Goal: Entertainment & Leisure: Browse casually

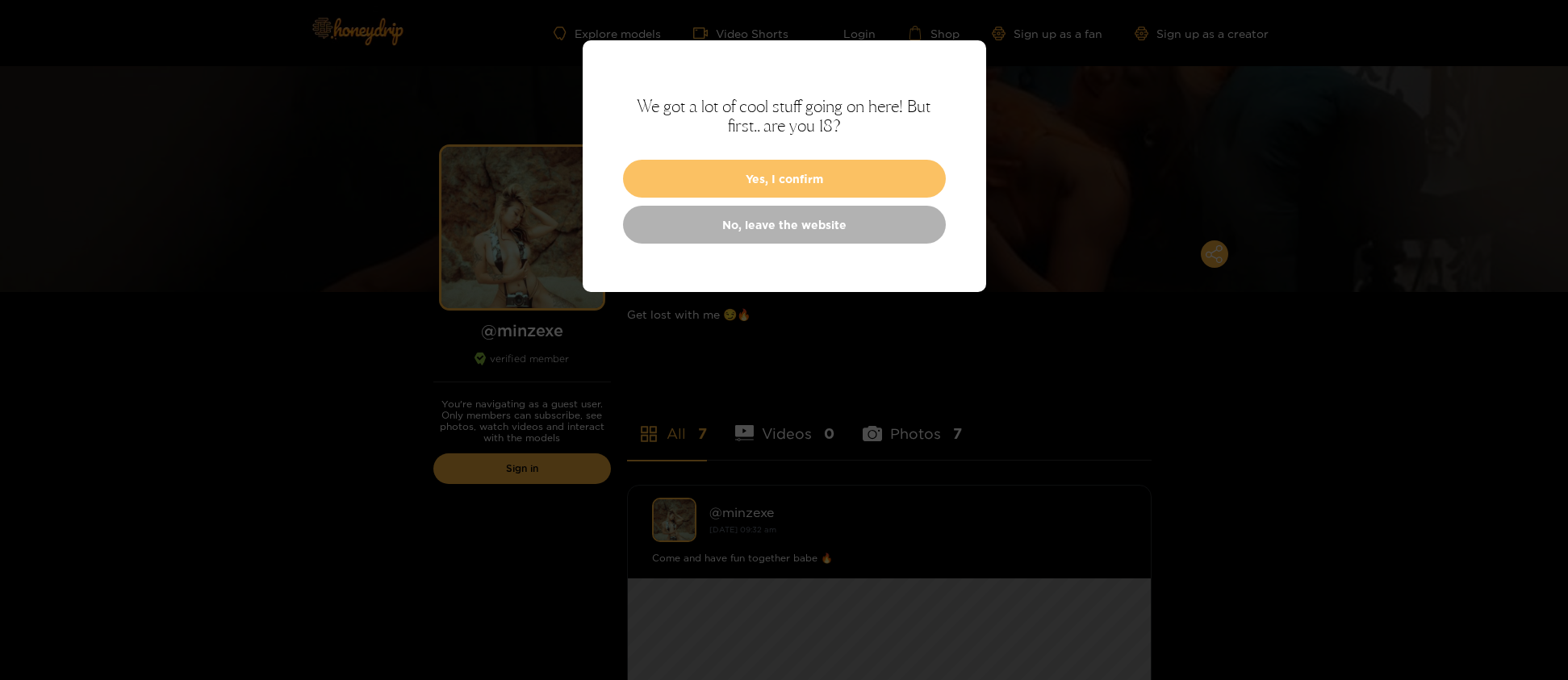
click at [815, 179] on button "Yes, I confirm" at bounding box center [784, 179] width 323 height 38
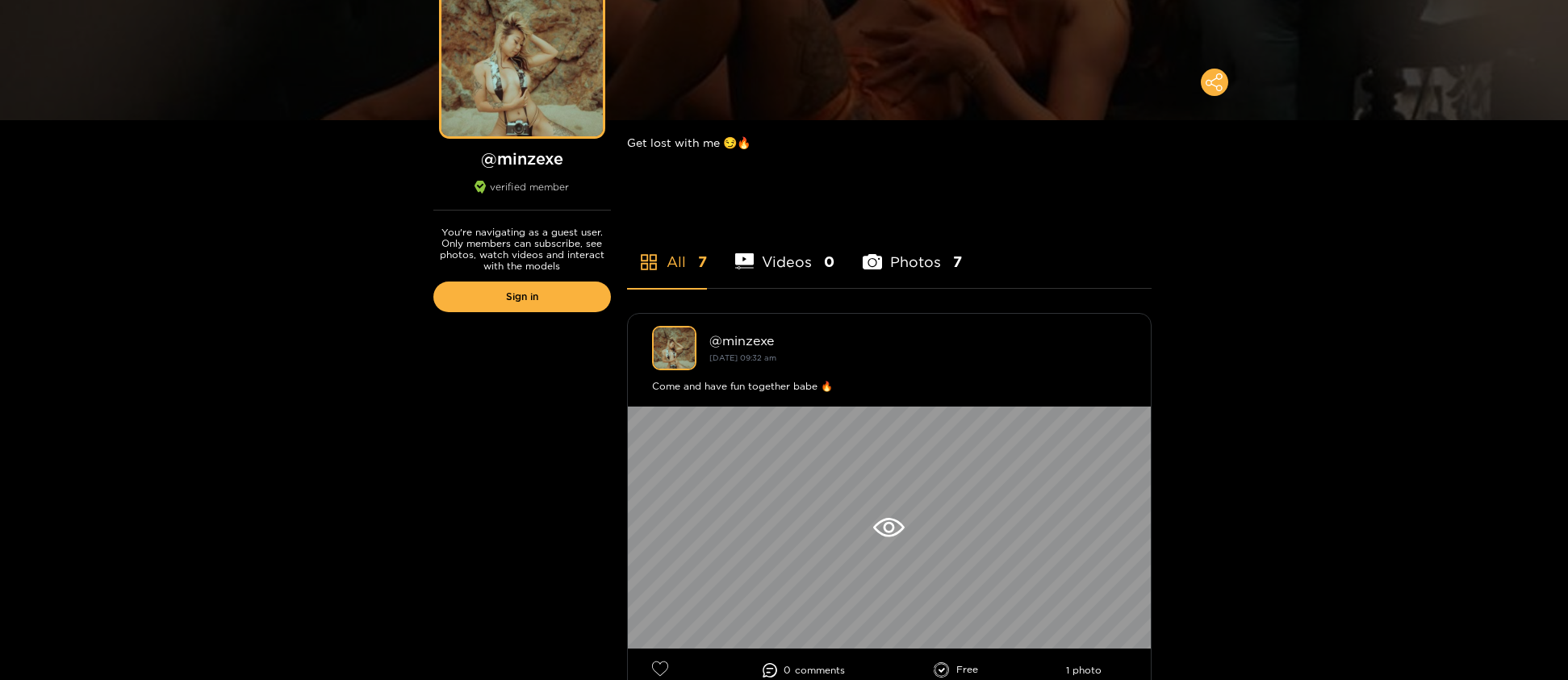
scroll to position [156, 0]
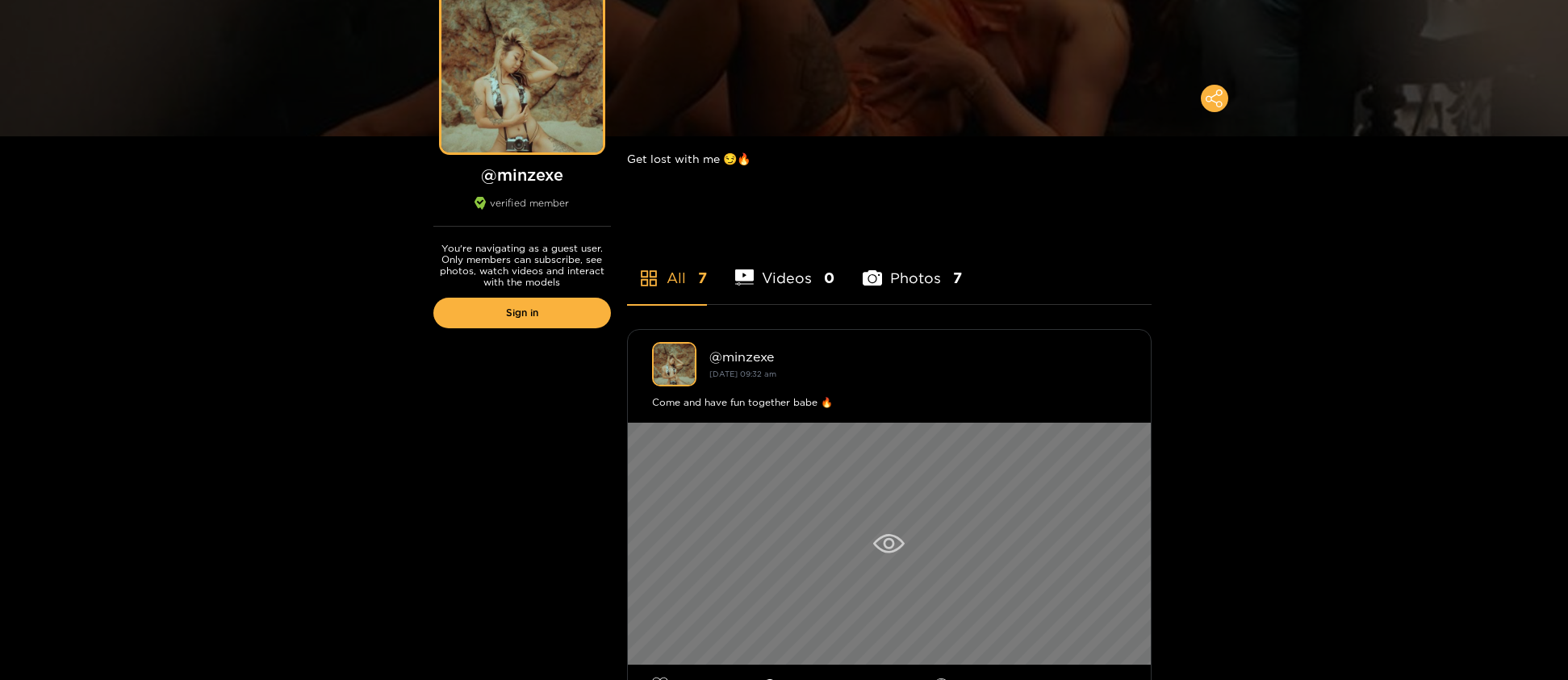
click at [918, 507] on div at bounding box center [890, 544] width 523 height 242
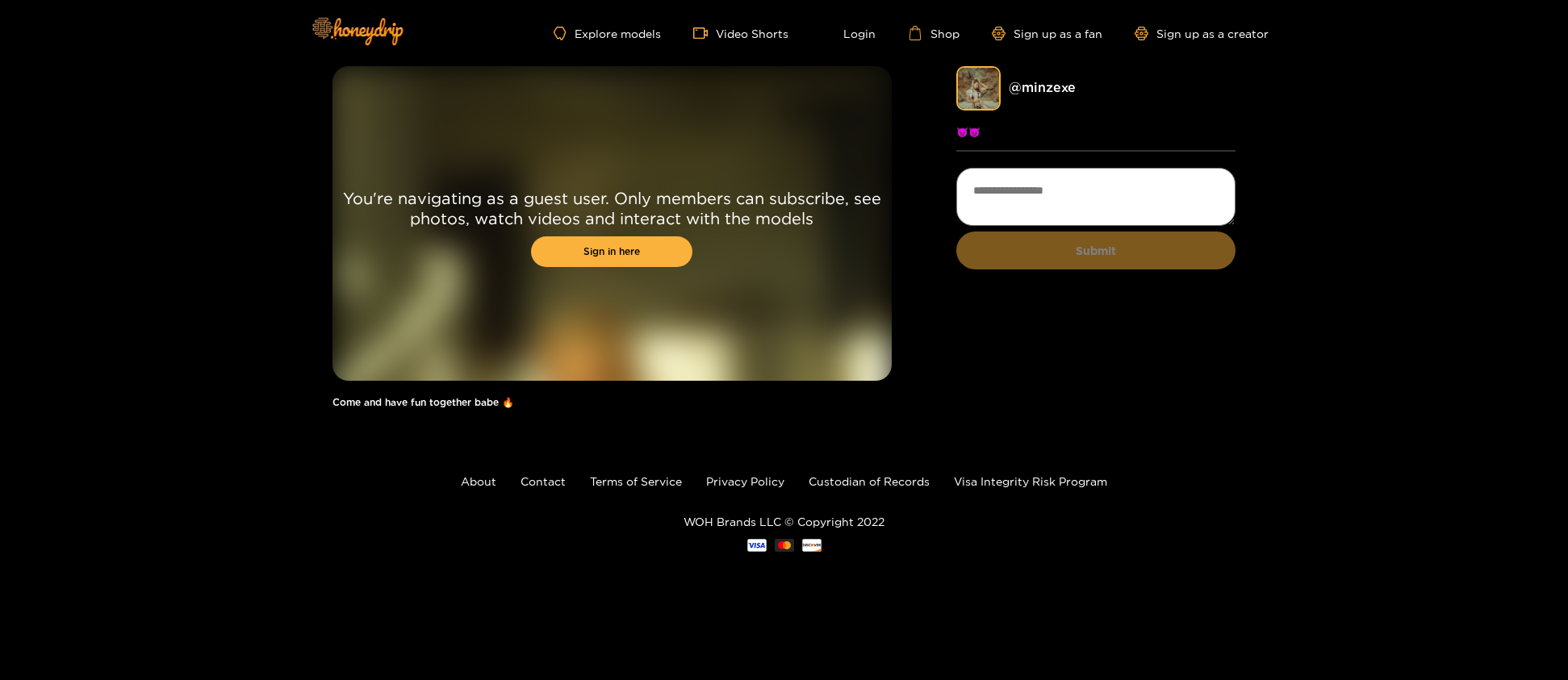
click at [960, 301] on div "@ minzexe 😈😈 Submit" at bounding box center [1096, 244] width 280 height 358
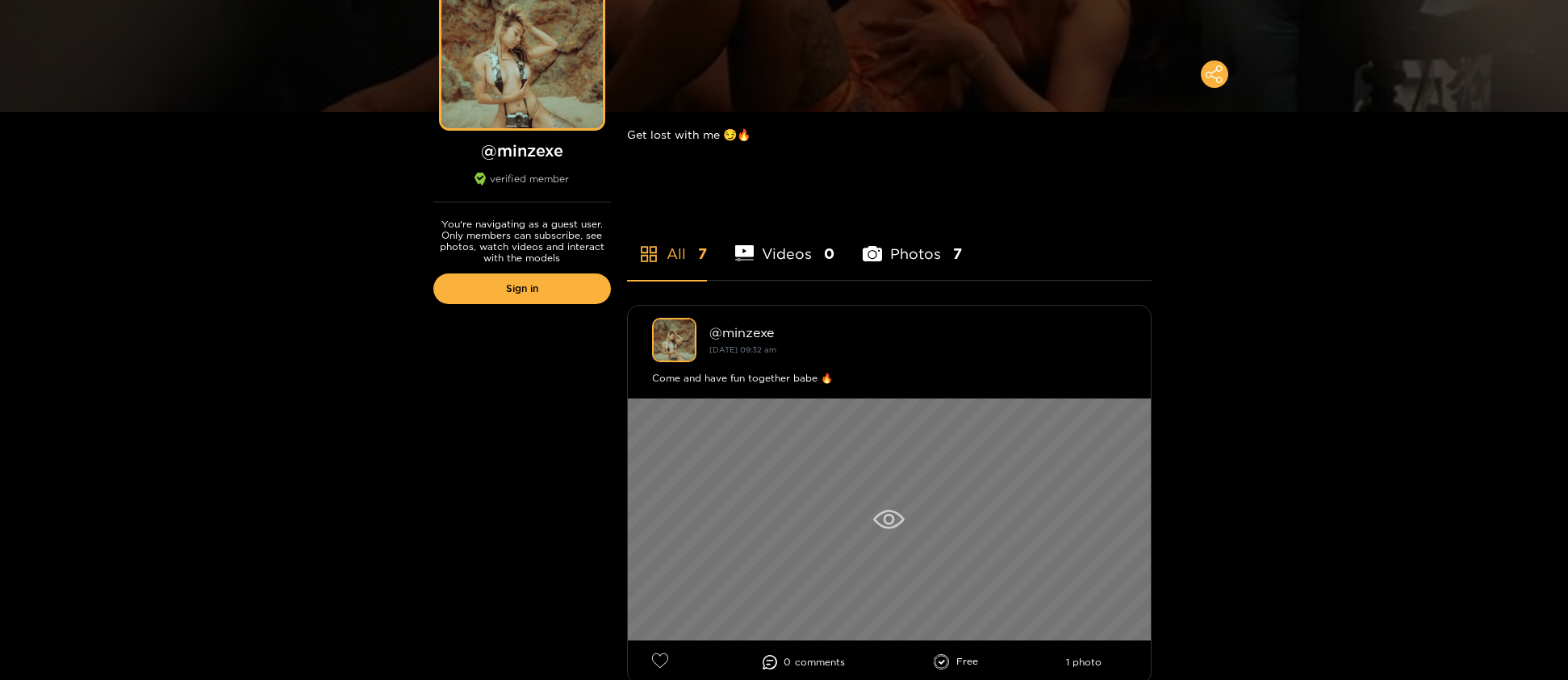
scroll to position [274, 0]
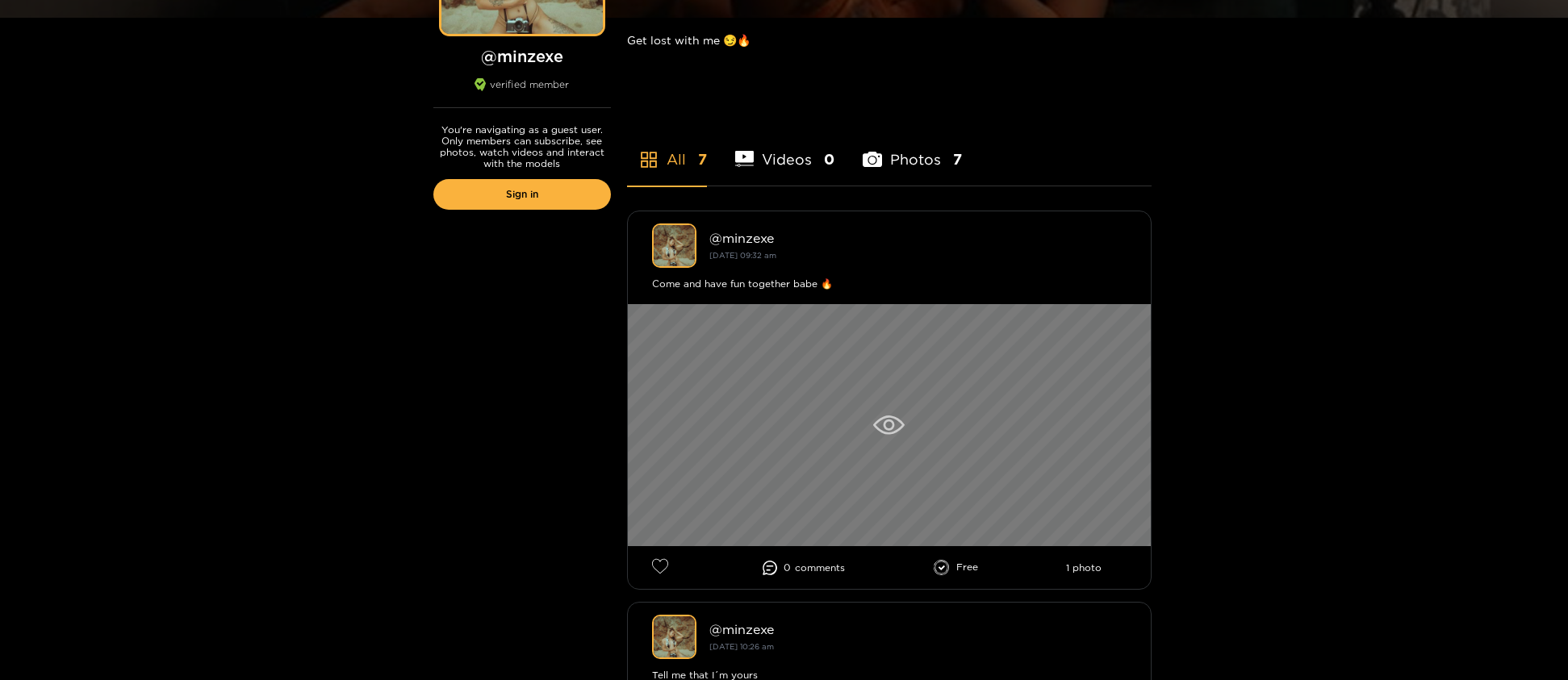
drag, startPoint x: 775, startPoint y: 442, endPoint x: 1003, endPoint y: 75, distance: 432.1
click at [1003, 304] on div at bounding box center [890, 425] width 523 height 242
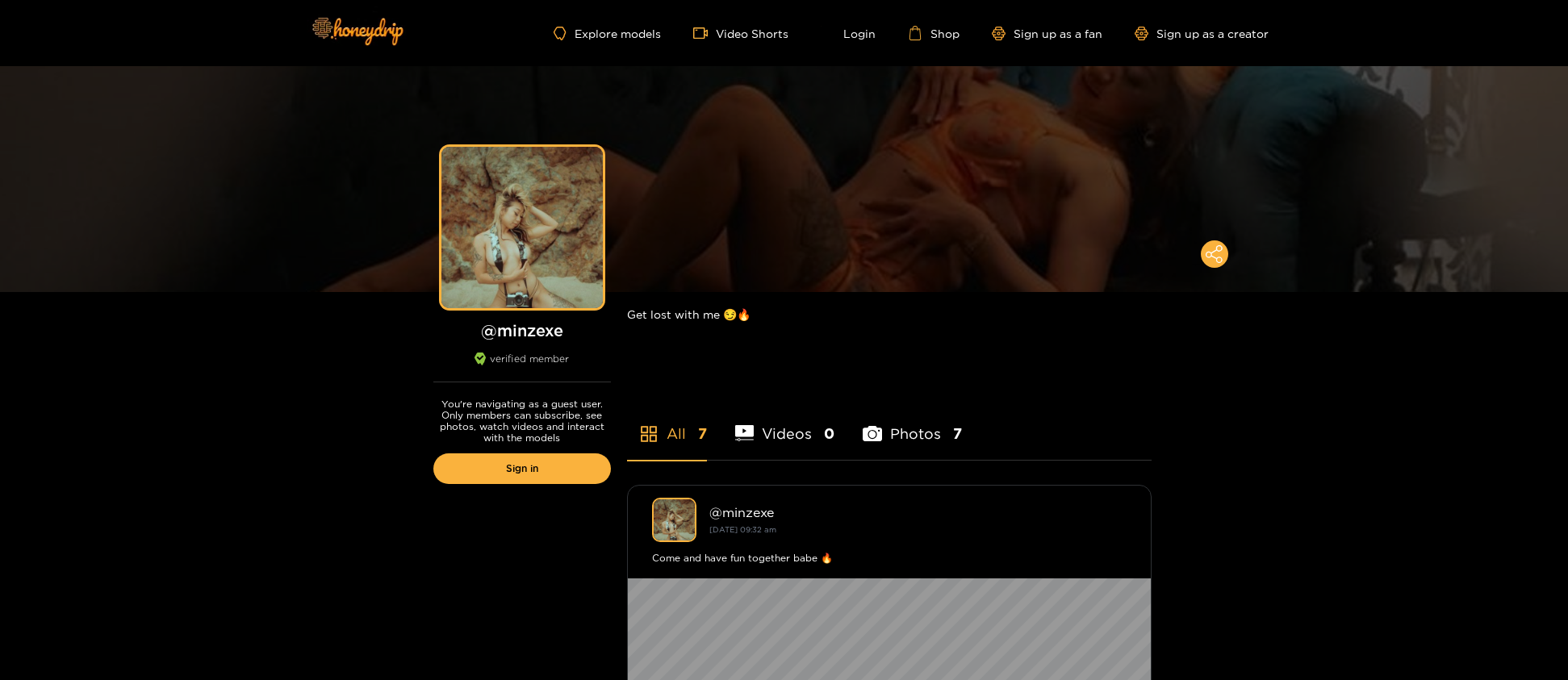
click at [922, 432] on li "Photos 7" at bounding box center [912, 423] width 99 height 72
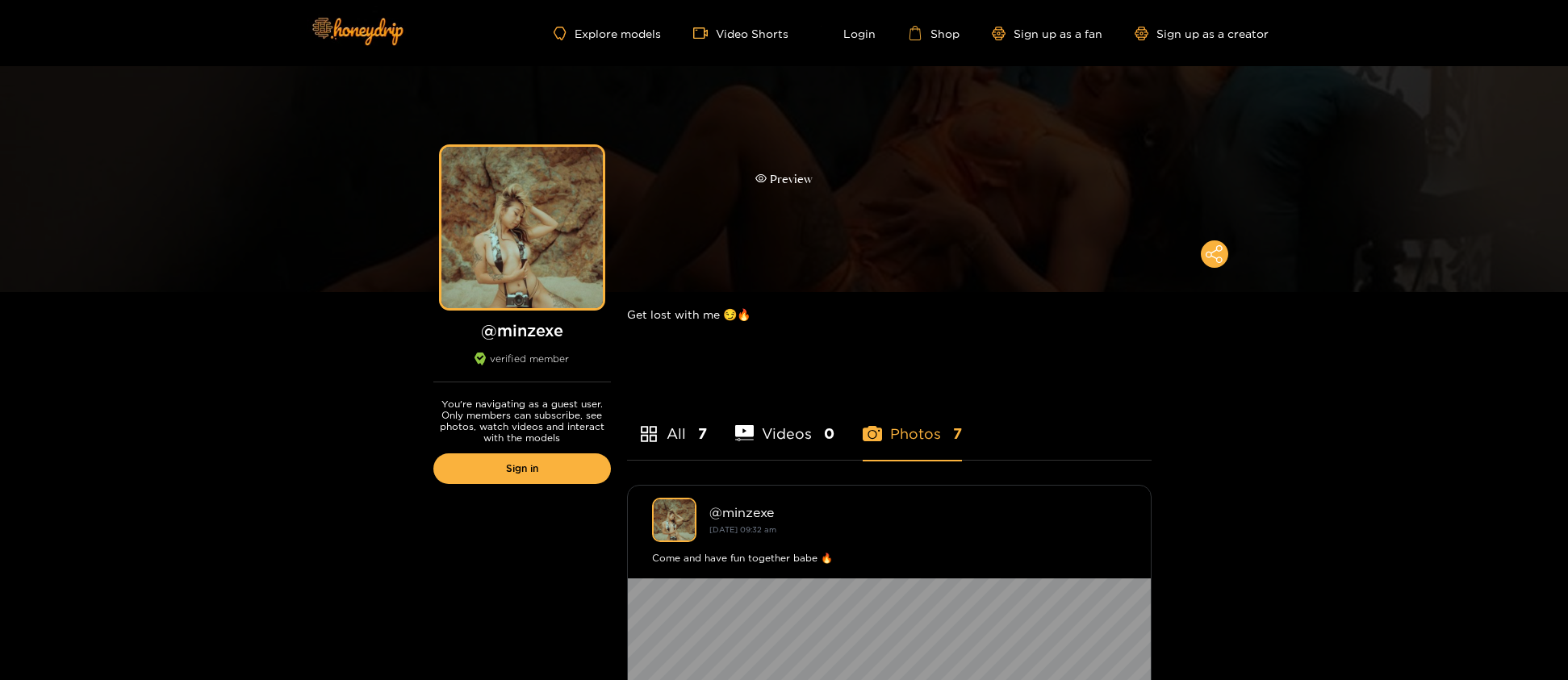
click at [778, 178] on div "Preview" at bounding box center [784, 179] width 58 height 19
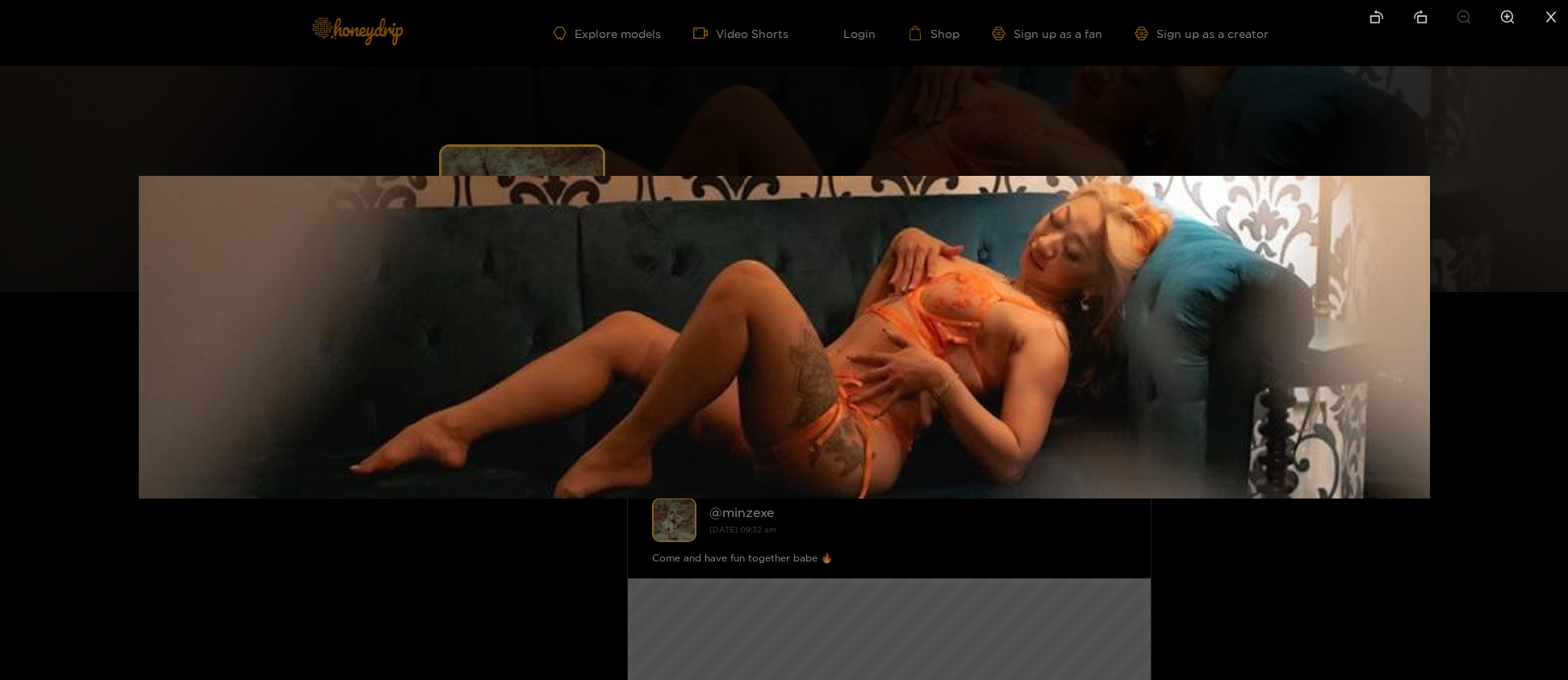
click at [1217, 331] on img at bounding box center [784, 337] width 1291 height 323
click at [1380, 604] on div at bounding box center [784, 340] width 1568 height 680
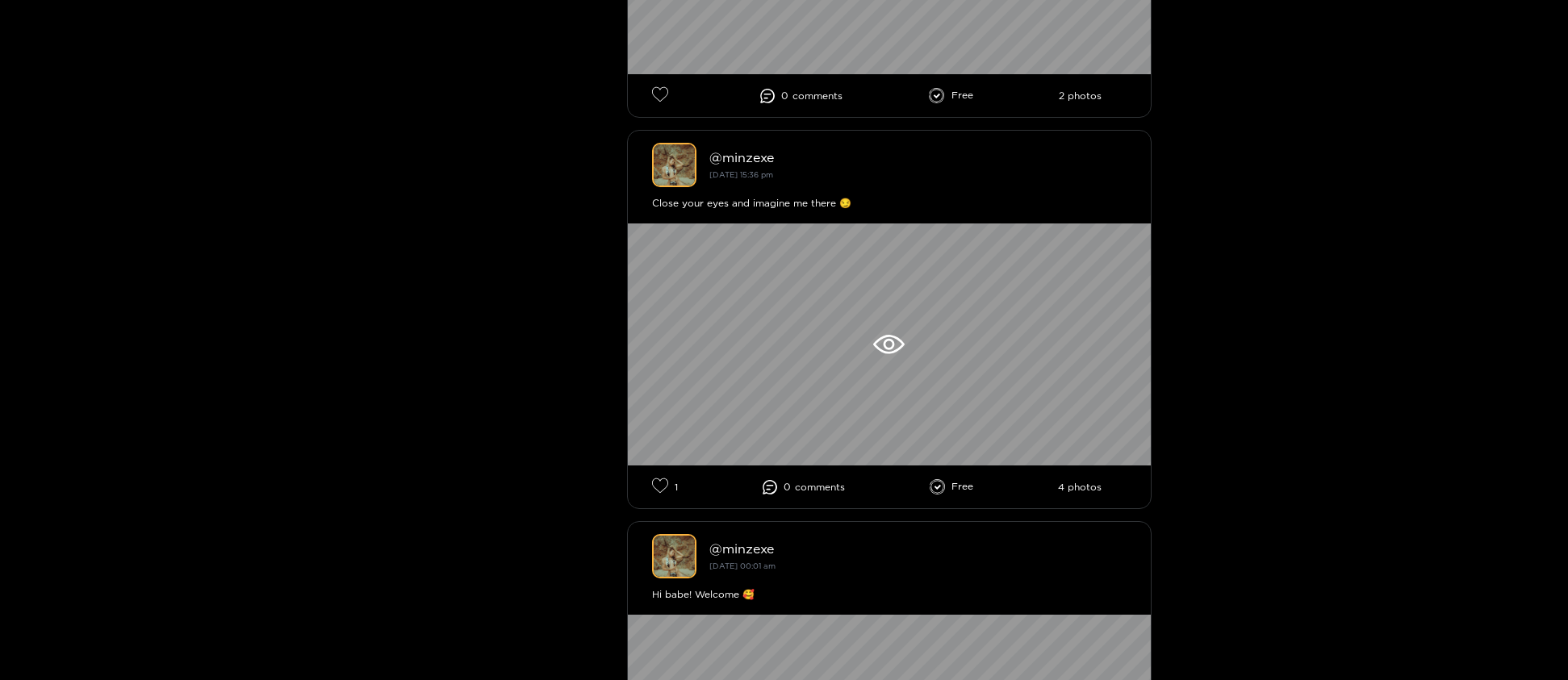
scroll to position [1646, 0]
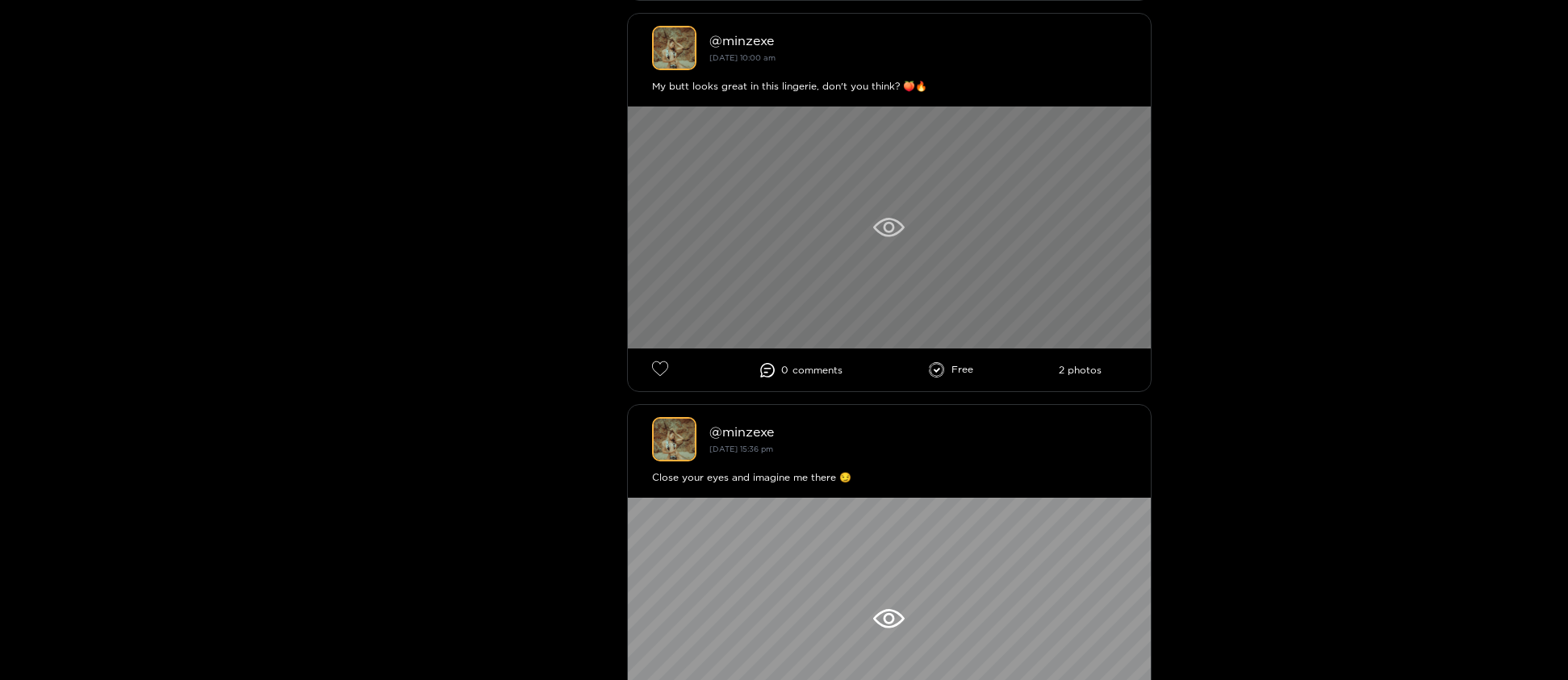
click at [962, 271] on div at bounding box center [890, 227] width 523 height 242
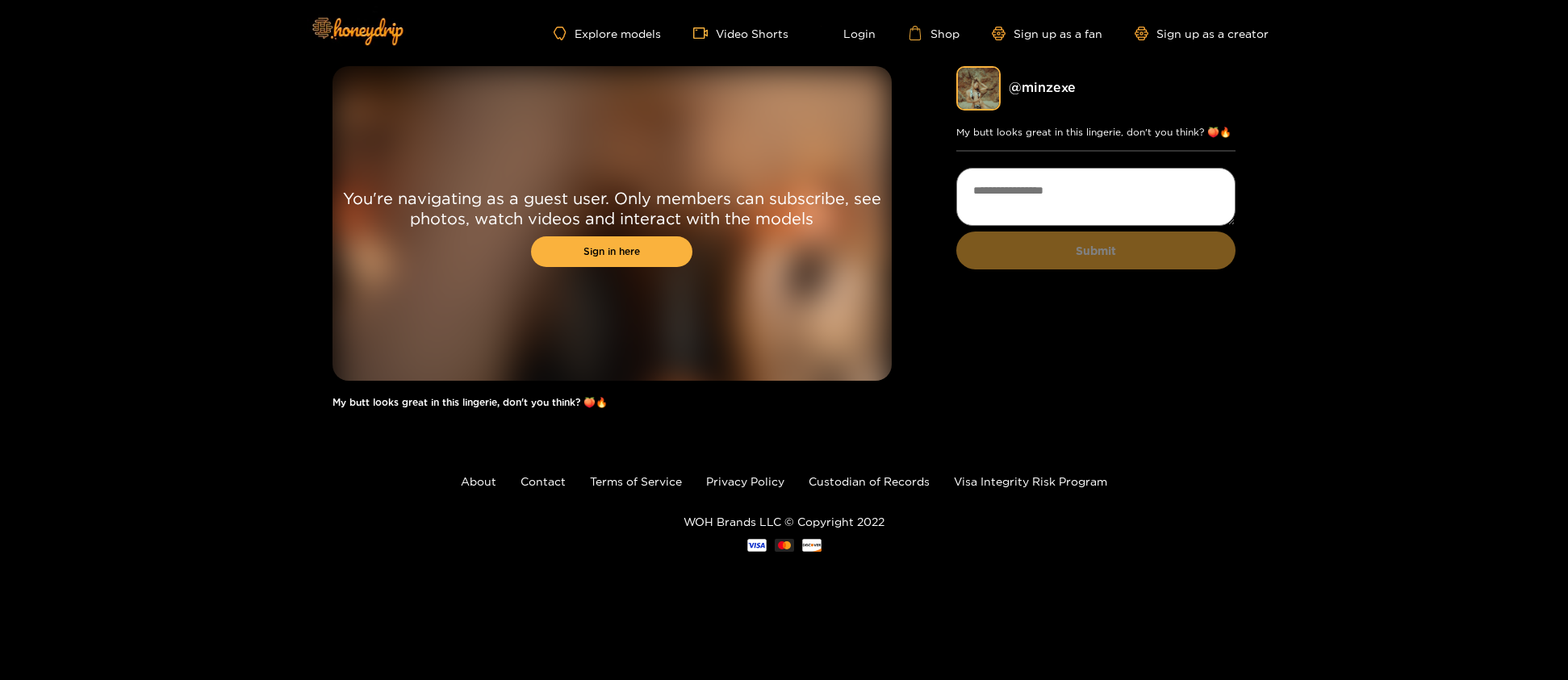
drag, startPoint x: 812, startPoint y: 331, endPoint x: 846, endPoint y: 261, distance: 77.8
click at [847, 259] on div "You're navigating as a guest user. Only members can subscribe, see photos, watc…" at bounding box center [612, 223] width 559 height 315
click at [807, 329] on div "You're navigating as a guest user. Only members can subscribe, see photos, watc…" at bounding box center [612, 223] width 559 height 315
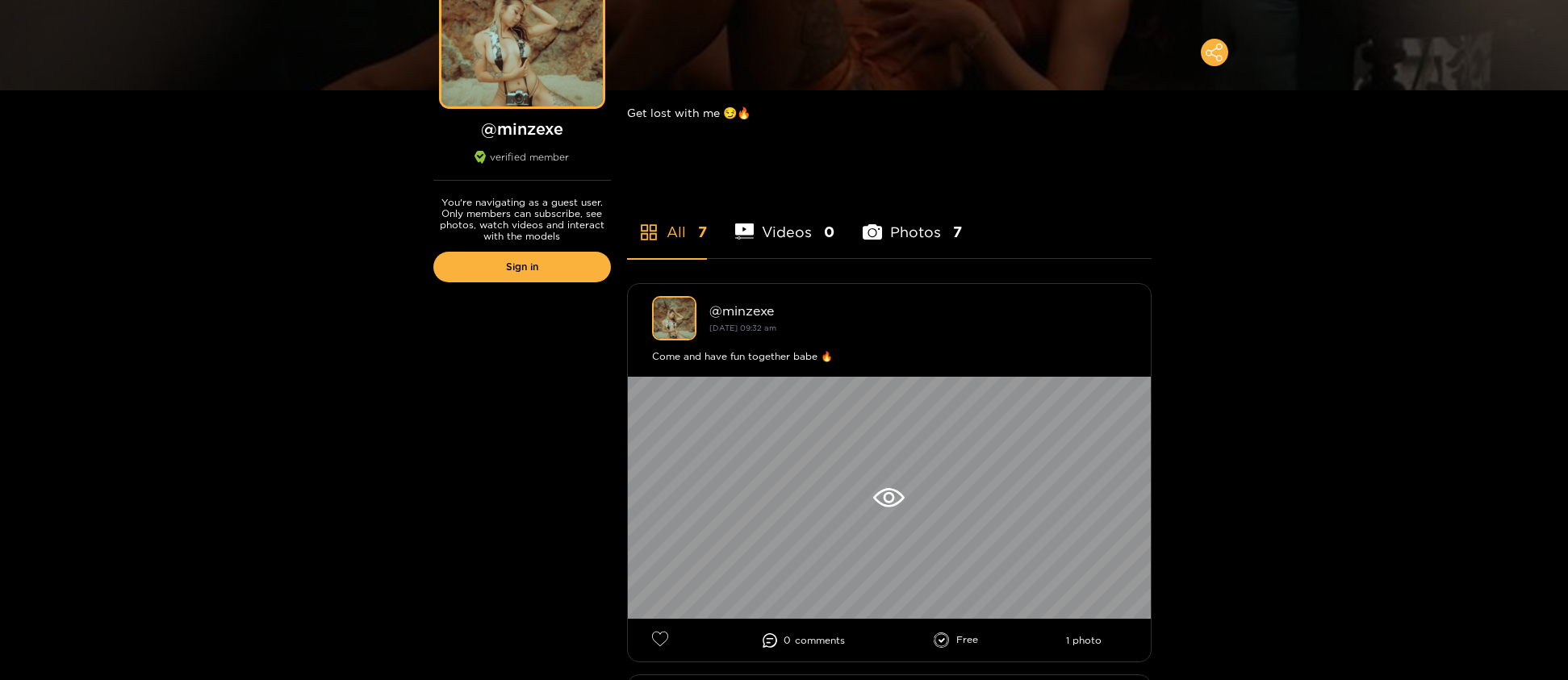
scroll to position [274, 0]
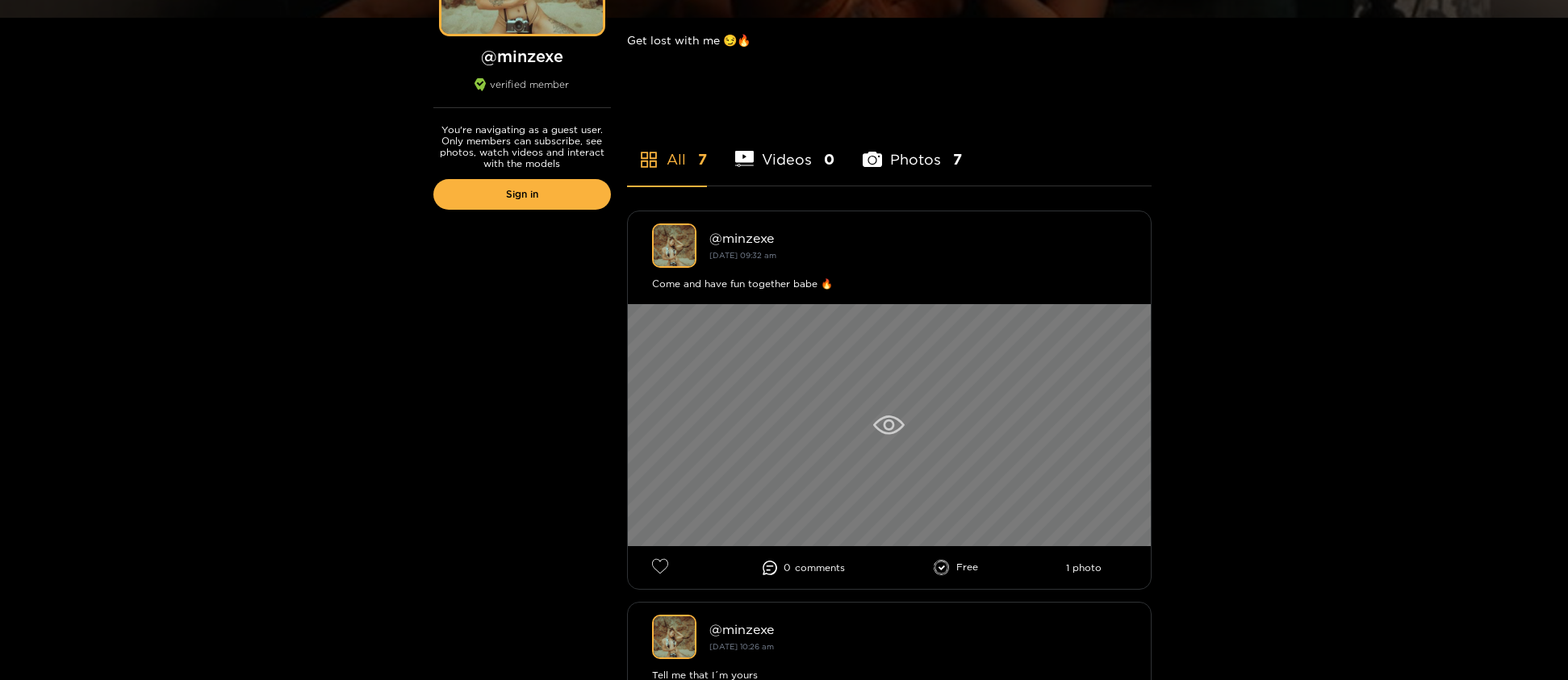
click at [982, 401] on div at bounding box center [890, 425] width 523 height 242
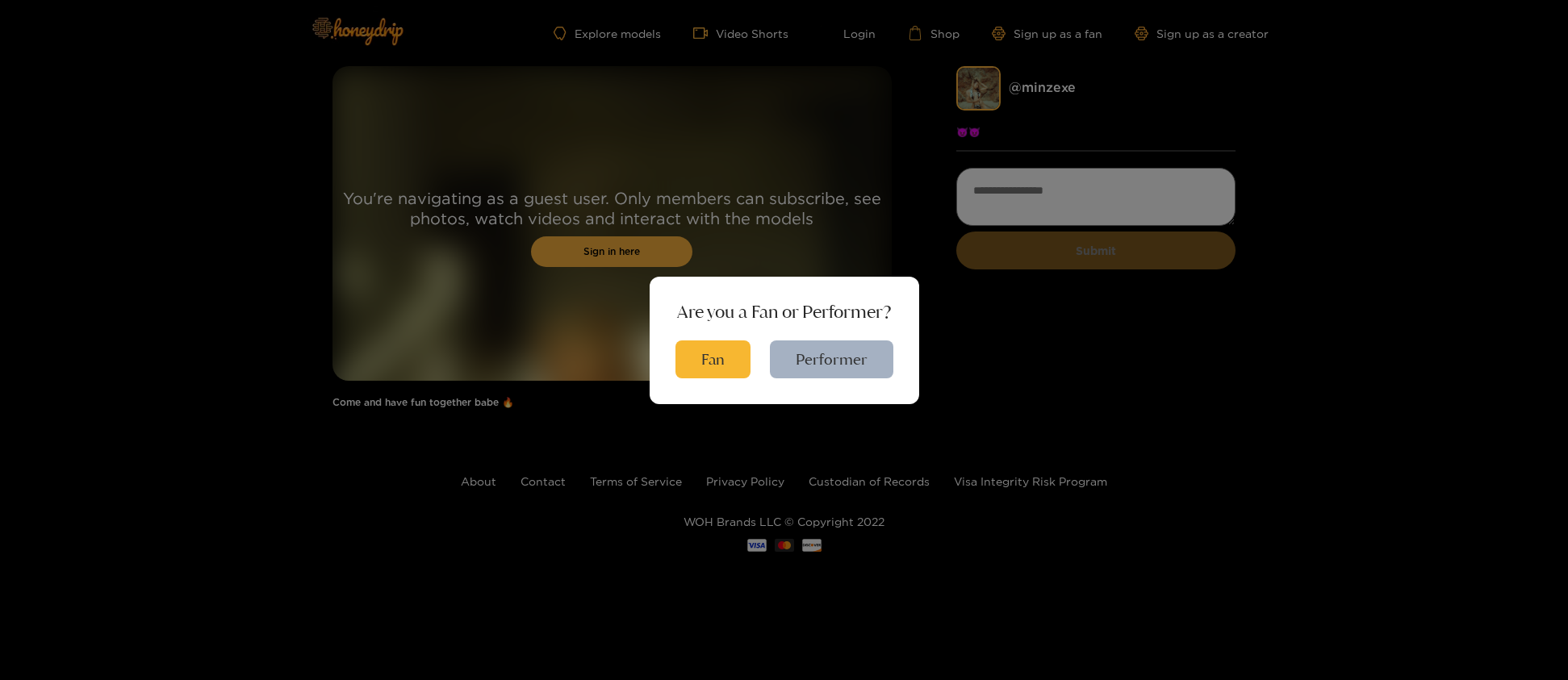
click at [976, 336] on div "Are you a Fan or Performer? Fan Performer" at bounding box center [784, 340] width 1568 height 680
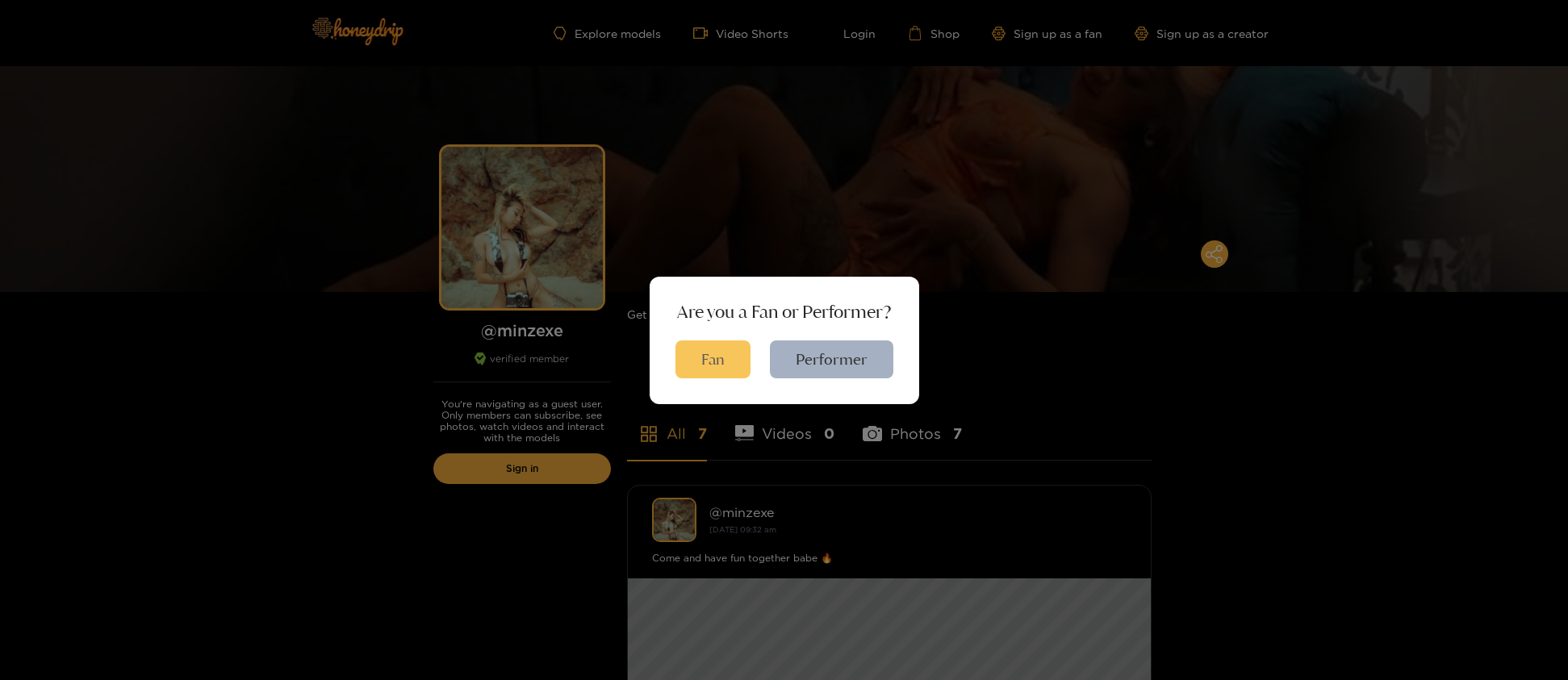
click at [727, 359] on button "Fan" at bounding box center [713, 359] width 75 height 38
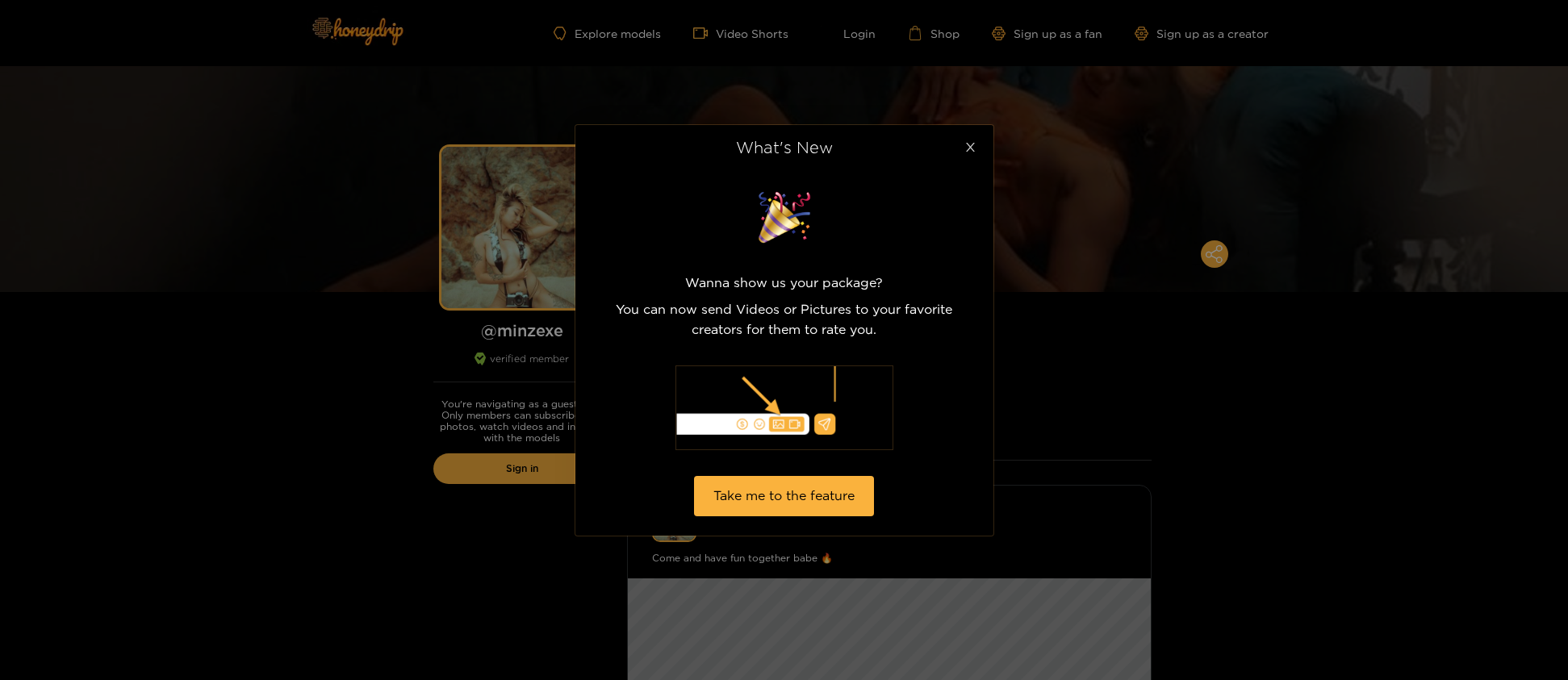
click at [969, 143] on icon "close" at bounding box center [970, 147] width 12 height 12
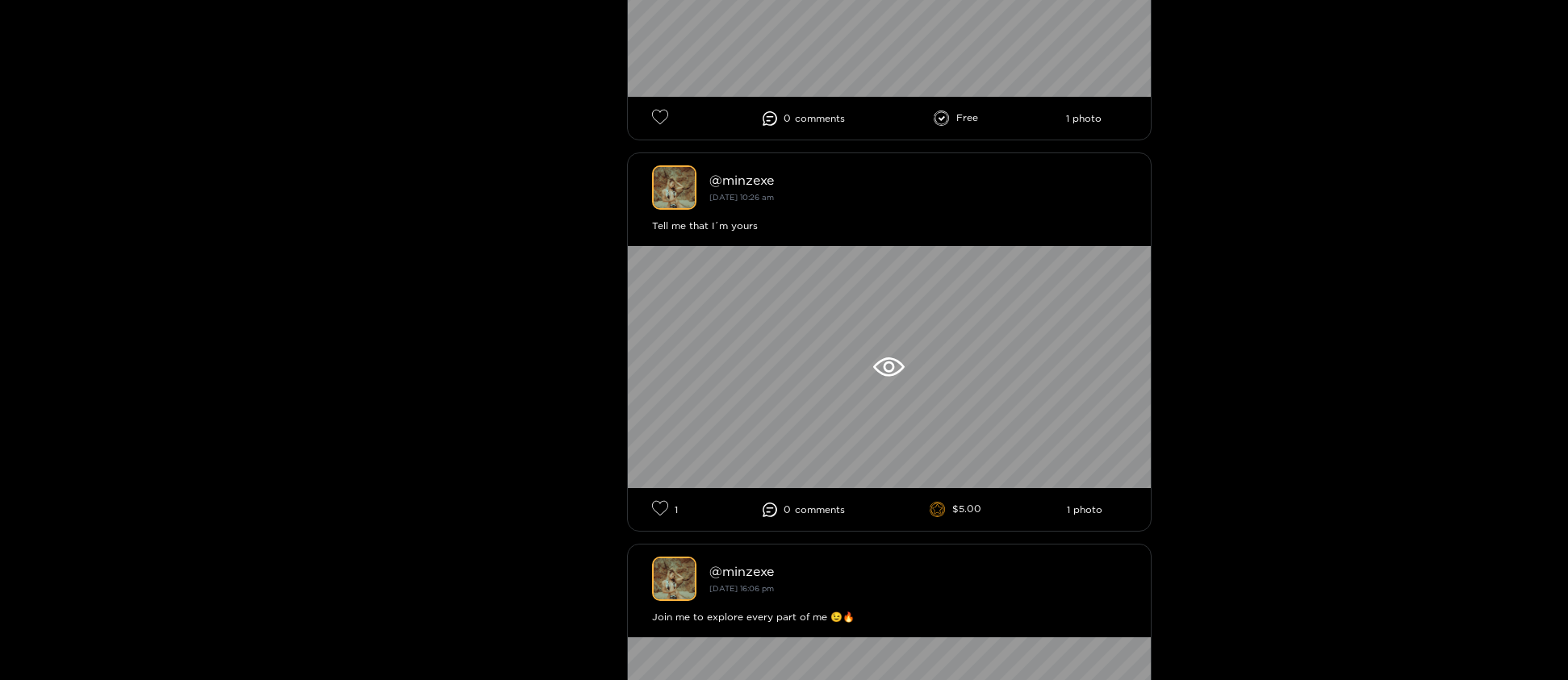
scroll to position [822, 0]
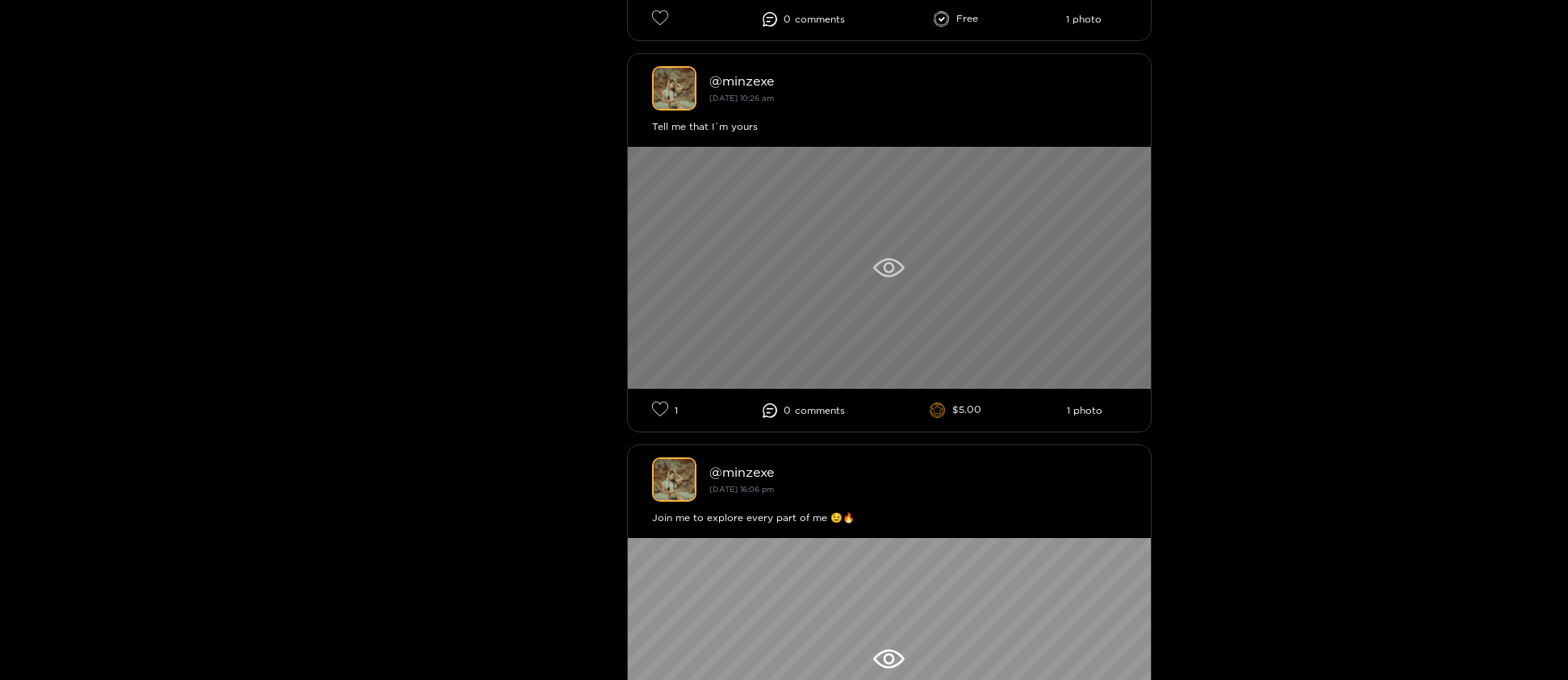
click at [969, 289] on div at bounding box center [890, 268] width 523 height 242
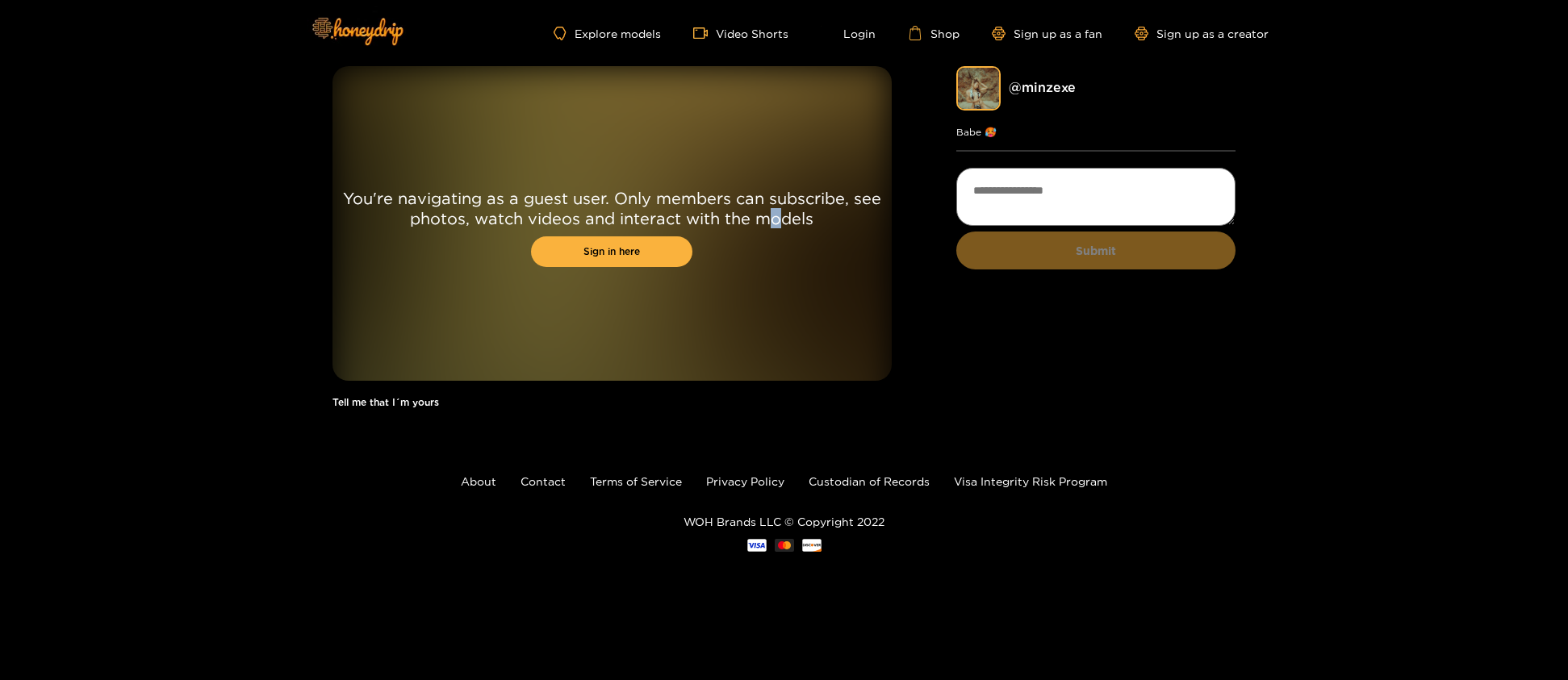
click at [776, 340] on div "You're navigating as a guest user. Only members can subscribe, see photos, watc…" at bounding box center [612, 223] width 559 height 315
